Goal: Task Accomplishment & Management: Understand process/instructions

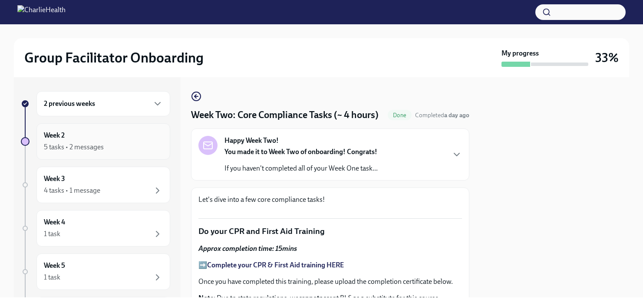
click at [128, 155] on div "Week 2 5 tasks • 2 messages" at bounding box center [103, 141] width 134 height 36
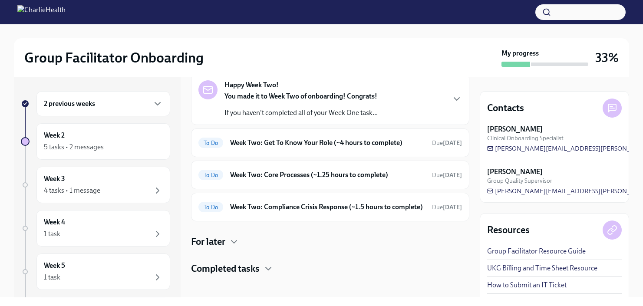
scroll to position [59, 0]
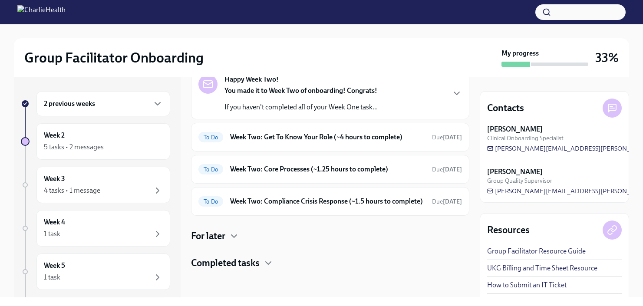
click at [260, 269] on h4 "Completed tasks" at bounding box center [225, 263] width 69 height 13
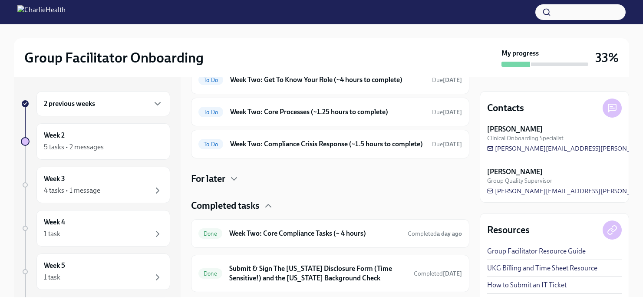
scroll to position [139, 0]
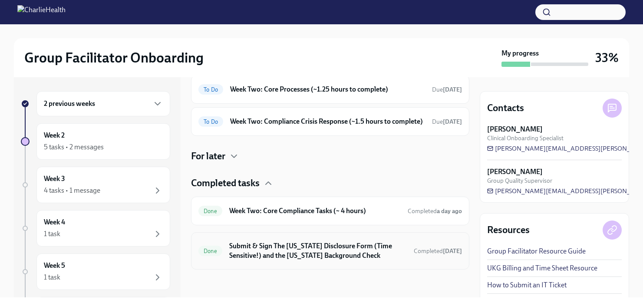
click at [370, 256] on h6 "Submit & Sign The [US_STATE] Disclosure Form (Time Sensitive!) and the [US_STAT…" at bounding box center [318, 250] width 178 height 19
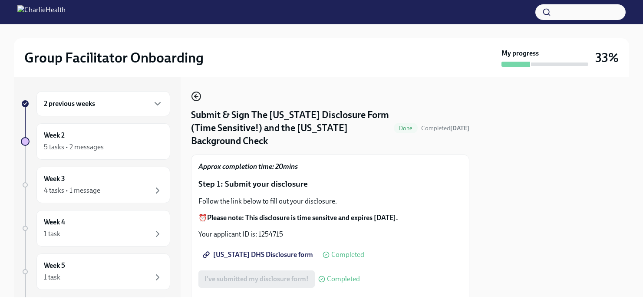
click at [195, 94] on icon "button" at bounding box center [196, 96] width 10 height 10
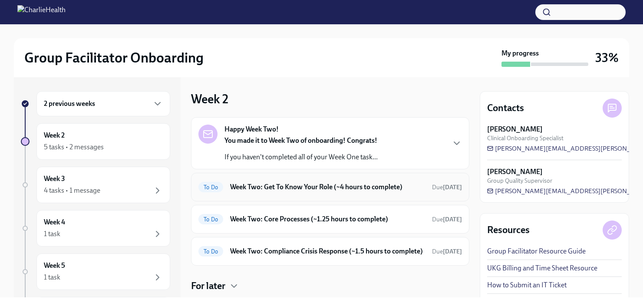
click at [294, 190] on h6 "Week Two: Get To Know Your Role (~4 hours to complete)" at bounding box center [327, 187] width 195 height 10
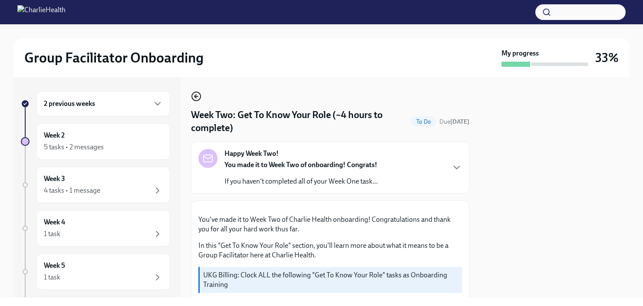
click at [196, 96] on icon "button" at bounding box center [196, 96] width 3 height 0
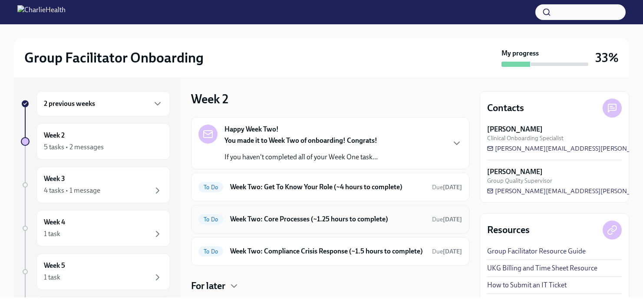
click at [354, 224] on h6 "Week Two: Core Processes (~1.25 hours to complete)" at bounding box center [327, 220] width 195 height 10
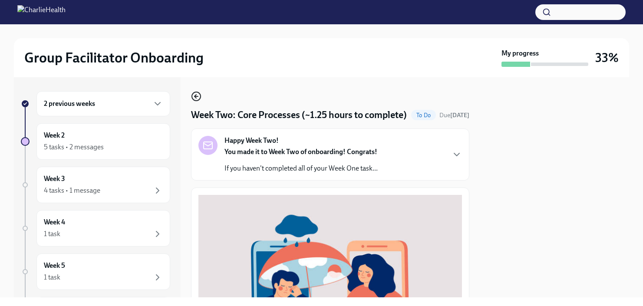
click at [192, 96] on circle "button" at bounding box center [196, 96] width 9 height 9
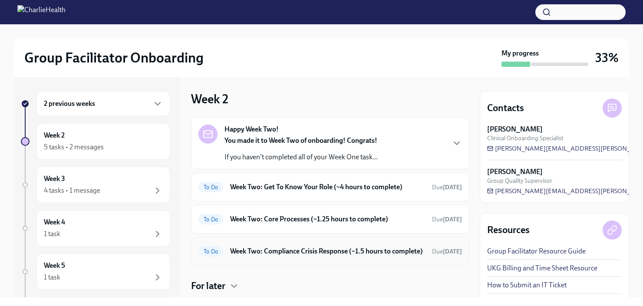
click at [314, 256] on h6 "Week Two: Compliance Crisis Response (~1.5 hours to complete)" at bounding box center [327, 252] width 195 height 10
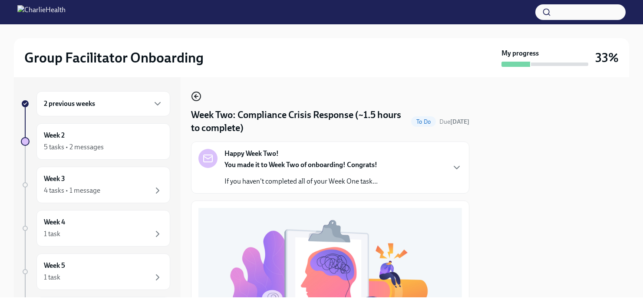
click at [198, 96] on icon "button" at bounding box center [196, 96] width 3 height 0
